Goal: Information Seeking & Learning: Learn about a topic

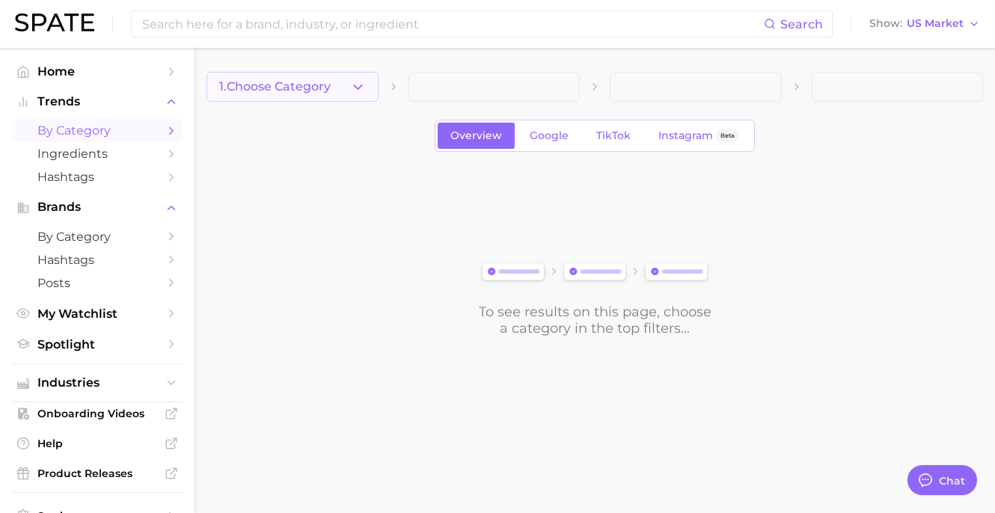
click at [365, 90] on button "1. Choose Category" at bounding box center [293, 87] width 172 height 30
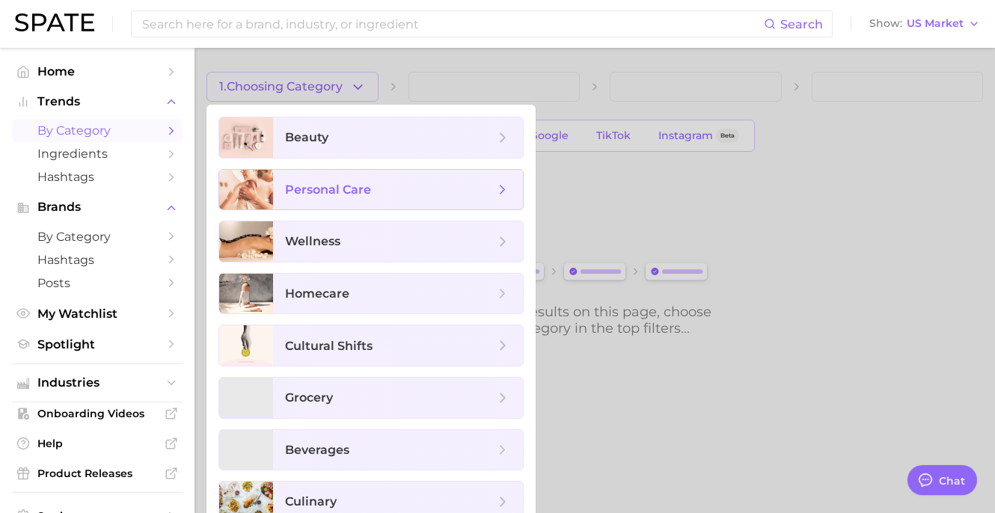
click at [351, 199] on span "personal care" at bounding box center [398, 190] width 250 height 40
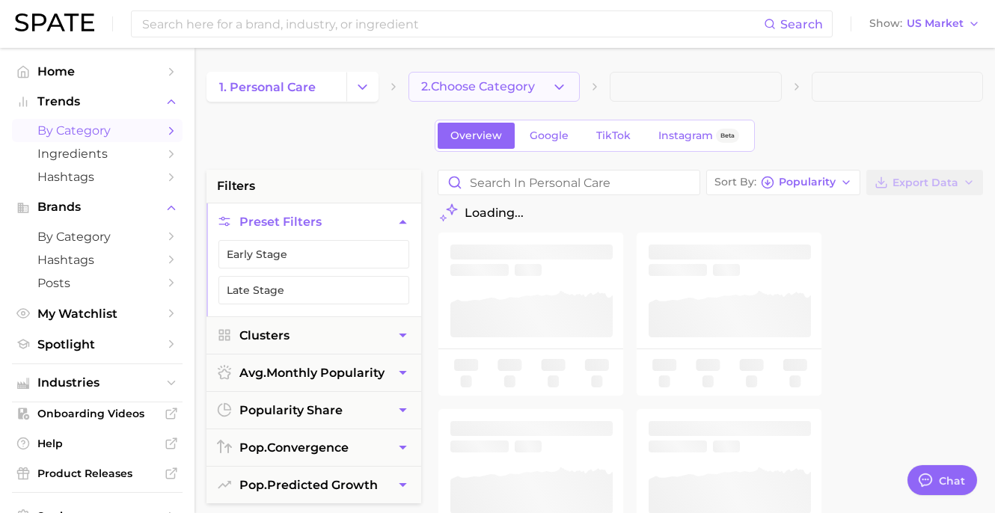
click at [552, 88] on icon "button" at bounding box center [559, 87] width 16 height 16
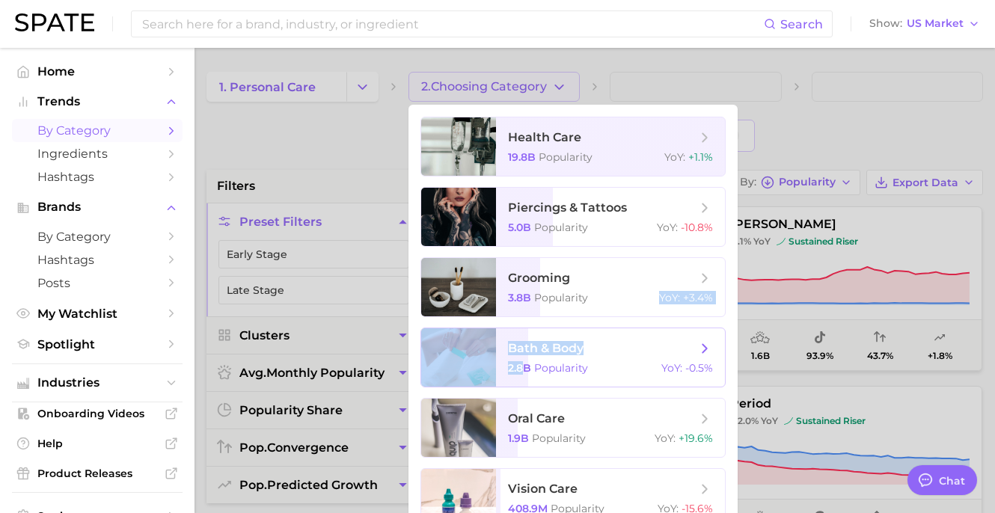
drag, startPoint x: 517, startPoint y: 308, endPoint x: 522, endPoint y: 373, distance: 65.3
click at [522, 373] on ul "health care 19.8b Popularity YoY : +1.1% piercings & tattoos 5.0b Popularity Yo…" at bounding box center [573, 393] width 329 height 576
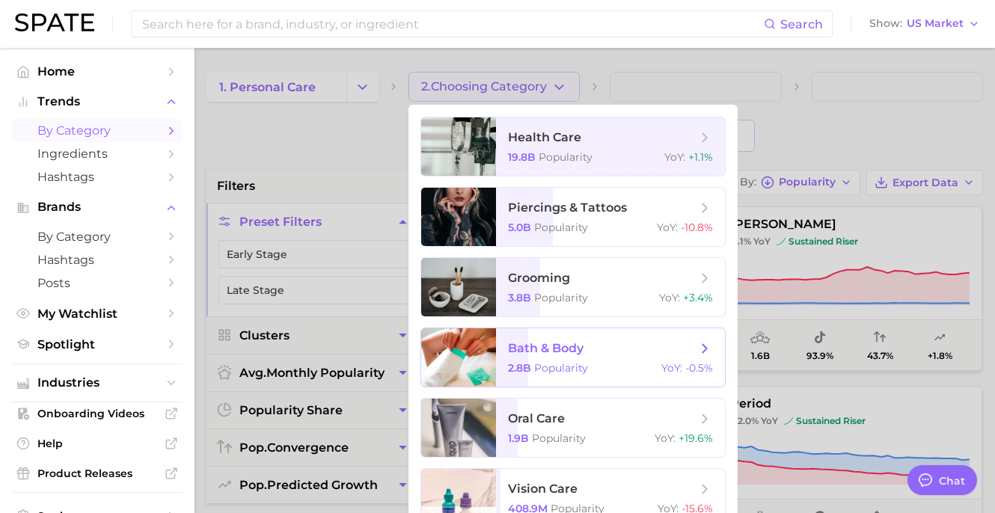
click at [538, 365] on span "Popularity" at bounding box center [561, 367] width 54 height 13
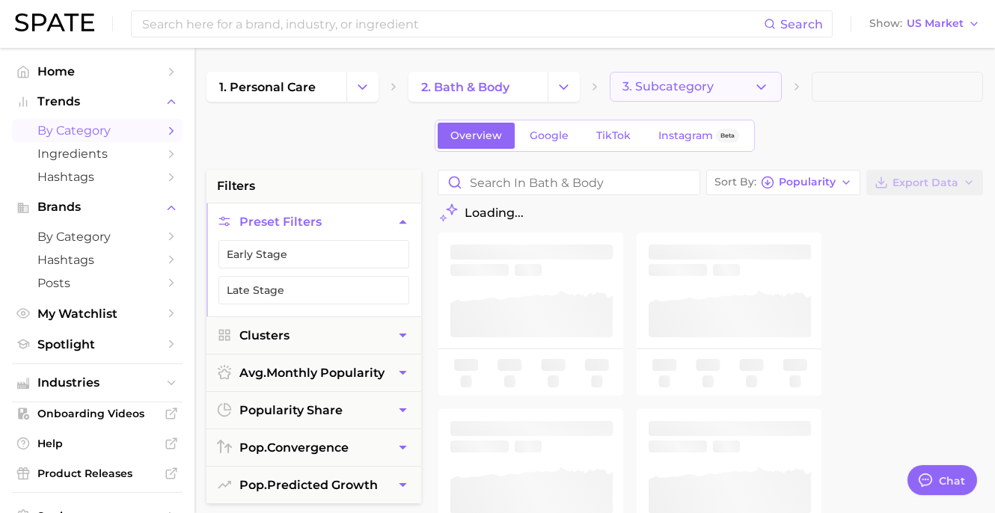
click at [684, 91] on span "3. Subcategory" at bounding box center [668, 86] width 91 height 13
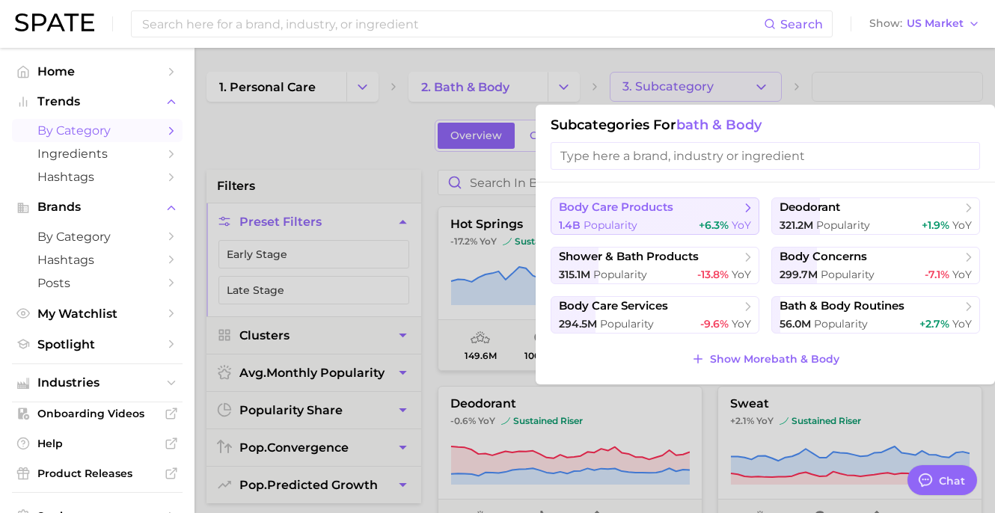
click at [640, 218] on button "body care products 1.4b Popularity +6.3% YoY" at bounding box center [655, 216] width 209 height 37
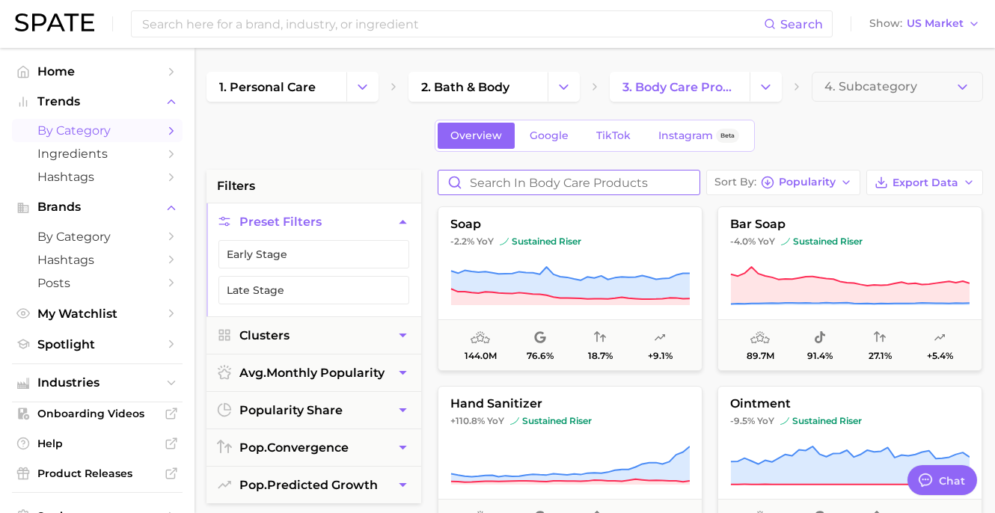
click at [502, 182] on input "Search in body care products" at bounding box center [568, 183] width 261 height 24
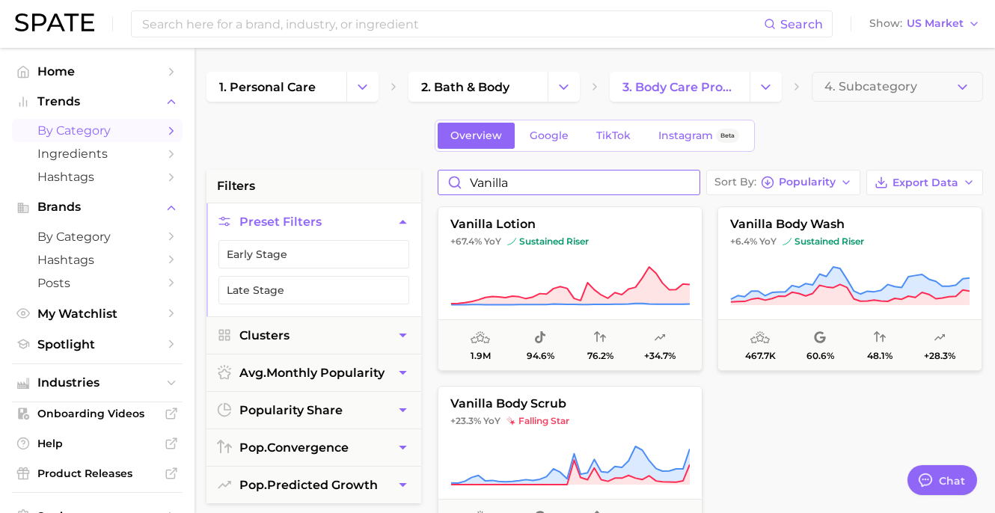
click at [501, 182] on input "vanilla" at bounding box center [568, 183] width 261 height 24
type input "vanilla"
click at [548, 228] on span "vanilla lotion" at bounding box center [569, 224] width 263 height 13
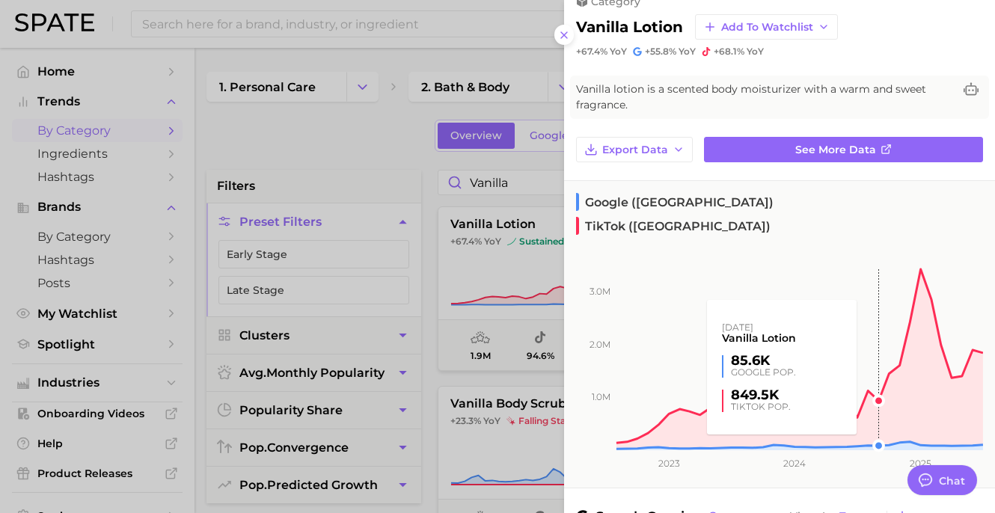
scroll to position [15, 0]
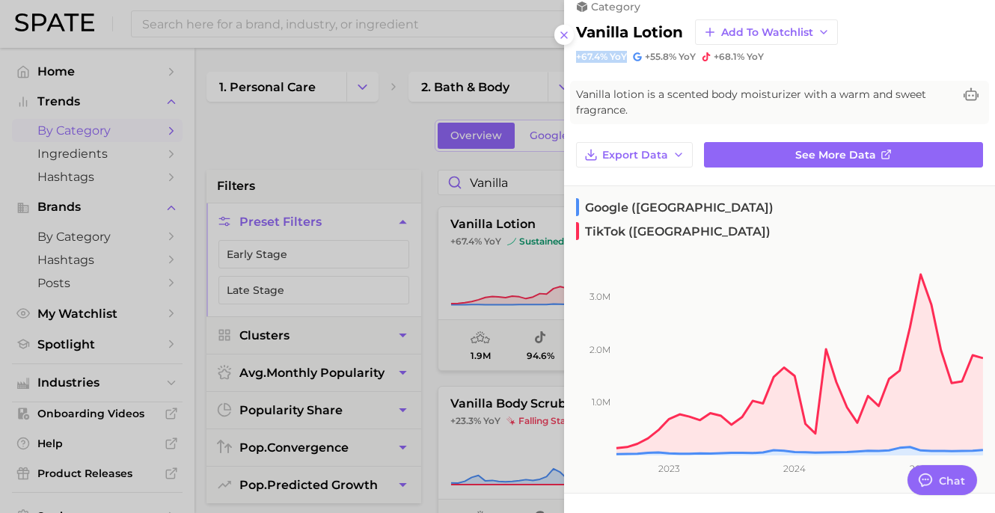
drag, startPoint x: 627, startPoint y: 59, endPoint x: 566, endPoint y: 58, distance: 60.6
click at [566, 58] on div "category vanilla lotion Add to Watchlist +67.4% YoY +55.8% YoY +68.1% YoY" at bounding box center [779, 24] width 431 height 78
copy span "+67.4% YoY"
click at [494, 75] on div at bounding box center [497, 256] width 995 height 513
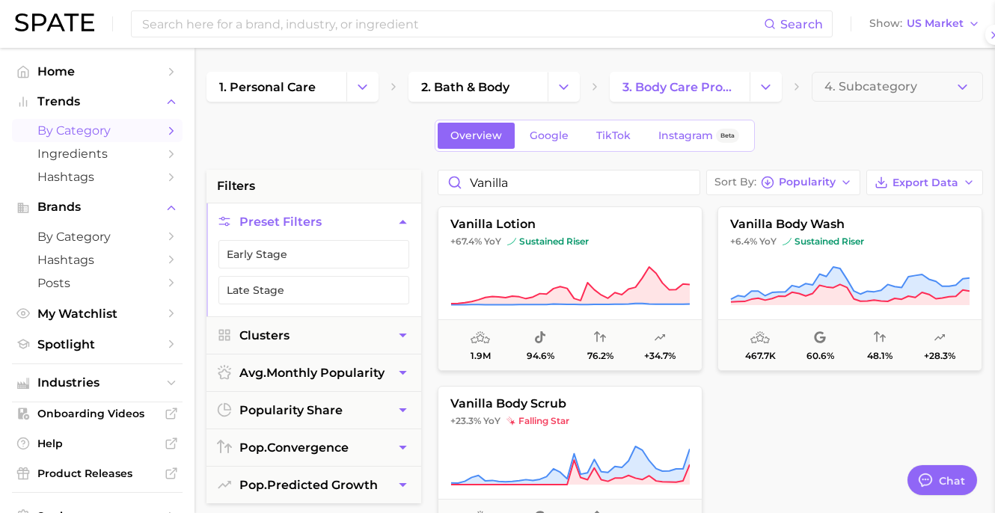
scroll to position [0, 0]
click at [775, 262] on button "vanilla body wash +6.4% YoY sustained riser 467.7k 60.6% 48.1% +28.3%" at bounding box center [850, 289] width 265 height 165
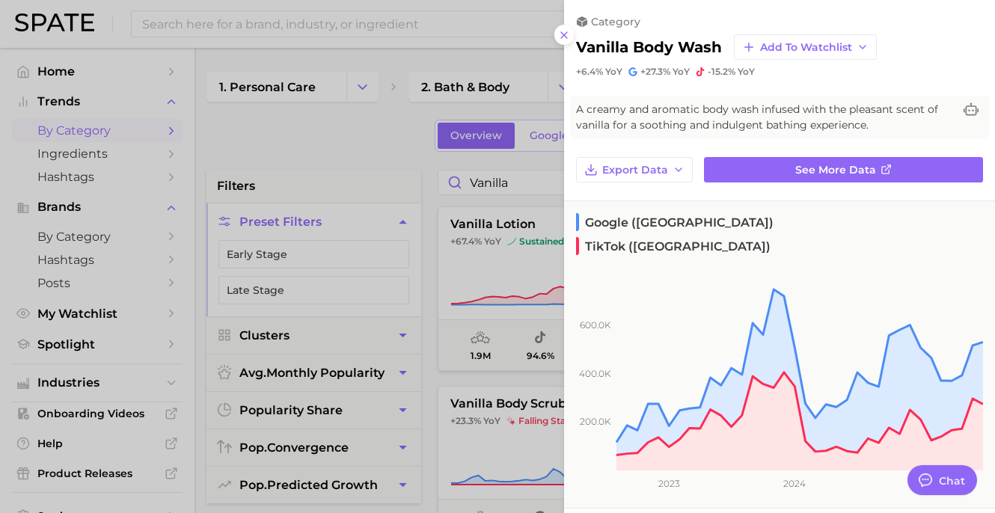
click at [489, 214] on div at bounding box center [497, 256] width 995 height 513
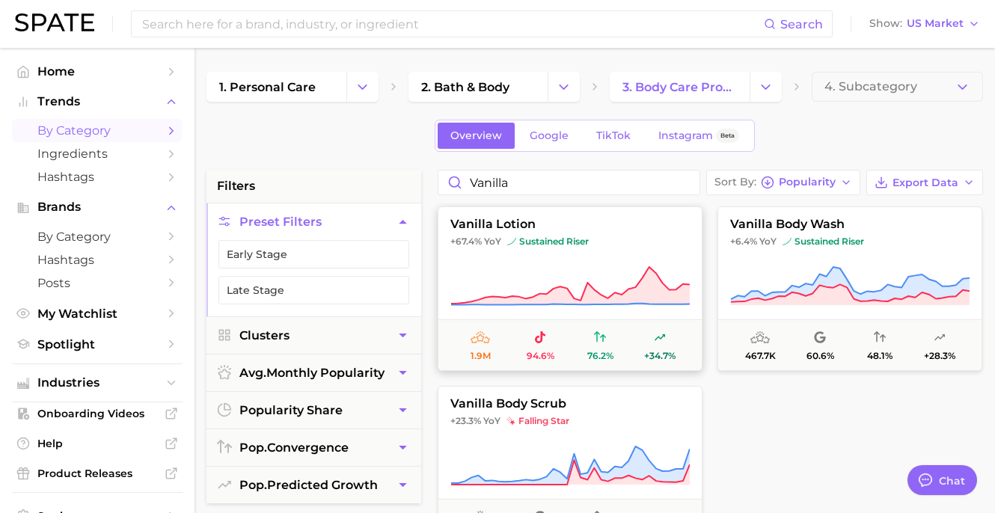
click at [521, 271] on icon at bounding box center [569, 287] width 239 height 42
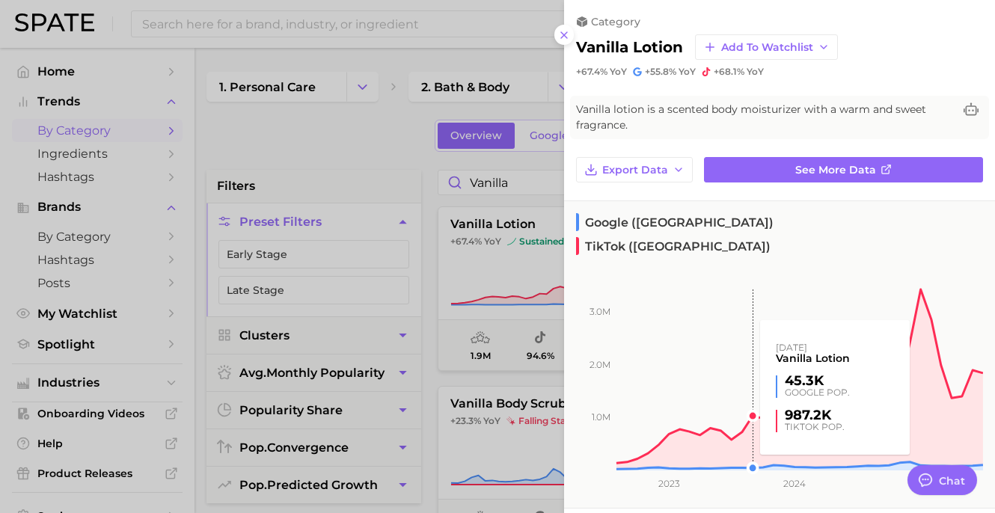
click at [745, 397] on rect at bounding box center [773, 361] width 419 height 218
click at [751, 392] on rect at bounding box center [773, 361] width 419 height 218
